Goal: Task Accomplishment & Management: Manage account settings

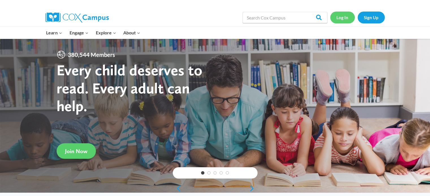
click at [341, 17] on link "Log In" at bounding box center [342, 18] width 25 height 12
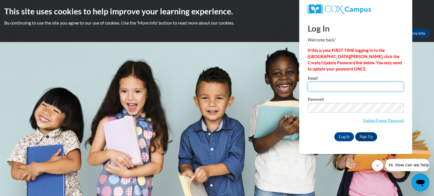
drag, startPoint x: 396, startPoint y: 84, endPoint x: 315, endPoint y: 86, distance: 80.6
click at [315, 86] on input "Email" at bounding box center [356, 87] width 96 height 10
type input "[EMAIL_ADDRESS][DOMAIN_NAME]"
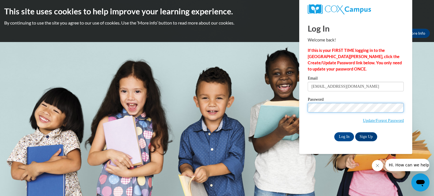
click at [334, 133] on input "Log In" at bounding box center [344, 137] width 20 height 9
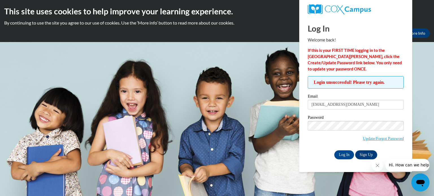
click at [267, 98] on body "This site uses cookies to help improve your learning experience. By continuing …" at bounding box center [217, 98] width 434 height 196
click at [334, 151] on input "Log In" at bounding box center [344, 155] width 20 height 9
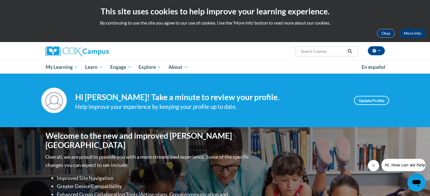
click at [392, 35] on button "Okay" at bounding box center [386, 33] width 18 height 9
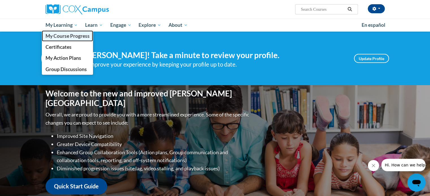
click at [77, 36] on span "My Course Progress" at bounding box center [67, 36] width 44 height 6
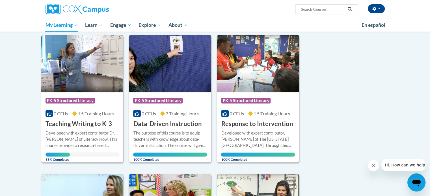
scroll to position [71, 0]
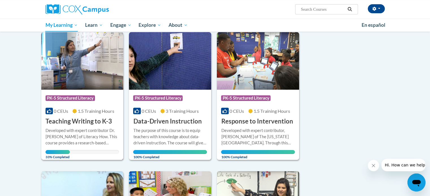
click at [84, 133] on div "Developed with expert contributor Dr. [PERSON_NAME] of Literacy How. This cours…" at bounding box center [82, 137] width 74 height 19
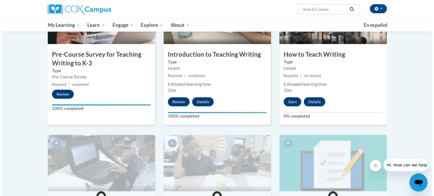
scroll to position [164, 0]
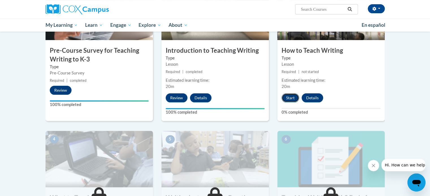
click at [297, 99] on button "Start" at bounding box center [290, 98] width 18 height 9
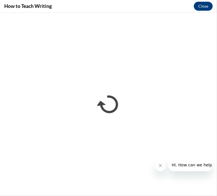
scroll to position [0, 0]
